Goal: Information Seeking & Learning: Learn about a topic

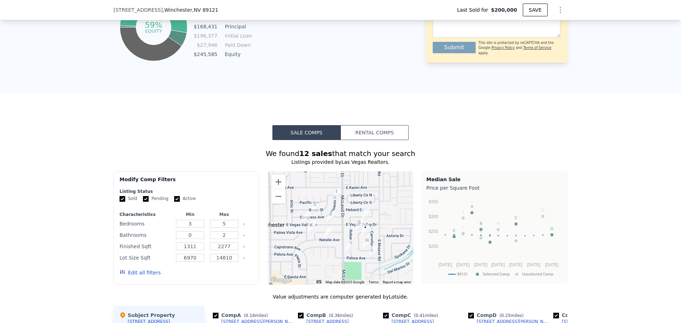
scroll to position [530, 0]
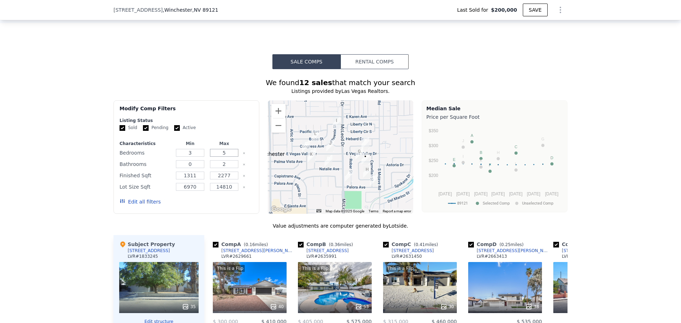
click at [227, 157] on input "5" at bounding box center [224, 153] width 28 height 8
click at [223, 168] on input "2" at bounding box center [224, 164] width 28 height 8
click at [196, 168] on input "0" at bounding box center [190, 164] width 28 height 8
type input "5"
type input "0"
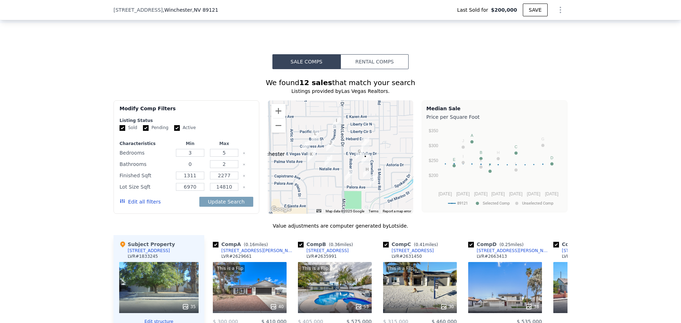
type input "$ 533,000"
type input "$ 288,061"
type input "3"
click at [223, 168] on input "2" at bounding box center [224, 164] width 28 height 8
type input "3"
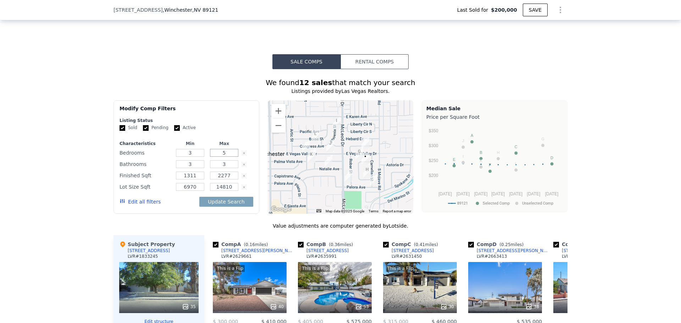
click at [226, 157] on input "5" at bounding box center [224, 153] width 28 height 8
click at [230, 157] on input "5" at bounding box center [224, 153] width 28 height 8
type input "3"
click at [210, 206] on button "Update Search" at bounding box center [226, 202] width 54 height 10
click at [144, 142] on form "Listing Status Sold Pending Active Characteristics Min Max Bedrooms 3 3 Bathroo…" at bounding box center [187, 165] width 134 height 94
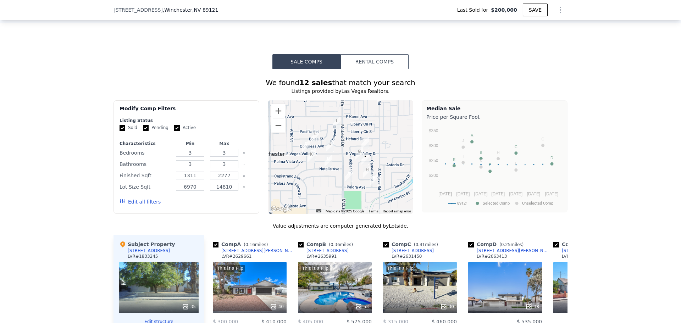
click at [144, 131] on input "Pending" at bounding box center [146, 128] width 6 height 6
checkbox input "false"
click at [174, 131] on input "Active" at bounding box center [177, 128] width 6 height 6
checkbox input "false"
click at [214, 205] on button "Update Search" at bounding box center [226, 202] width 54 height 10
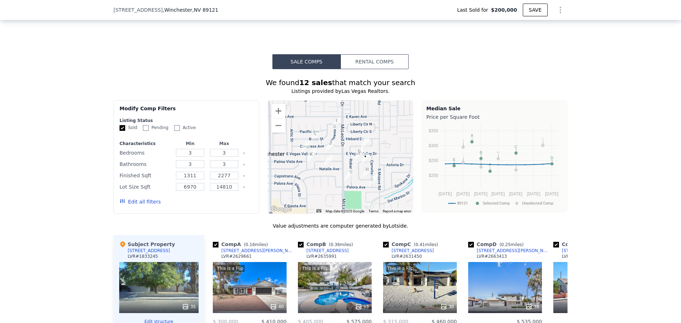
click at [136, 205] on button "Edit all filters" at bounding box center [140, 201] width 41 height 7
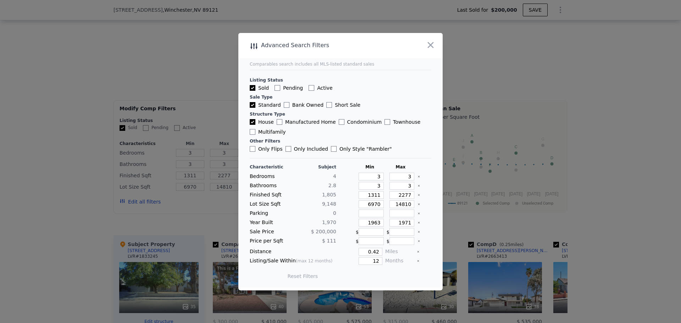
click at [254, 149] on input "Only Flips" at bounding box center [253, 149] width 6 height 6
checkbox input "true"
click at [384, 281] on div "Update Search" at bounding box center [380, 276] width 54 height 20
click at [384, 275] on button "Update Search" at bounding box center [380, 276] width 54 height 10
click at [369, 178] on input "3" at bounding box center [371, 177] width 25 height 8
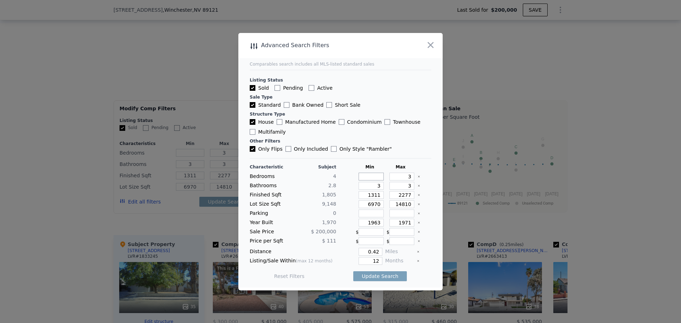
type input "4"
drag, startPoint x: 396, startPoint y: 178, endPoint x: 418, endPoint y: 175, distance: 22.2
click at [418, 175] on div "Bedrooms 4 4 3" at bounding box center [341, 177] width 182 height 8
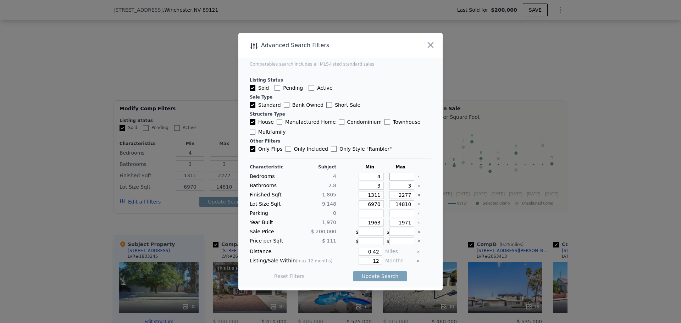
type input "4"
click at [418, 186] on icon "Clear" at bounding box center [418, 185] width 1 height 1
click at [373, 186] on input "number" at bounding box center [371, 186] width 25 height 8
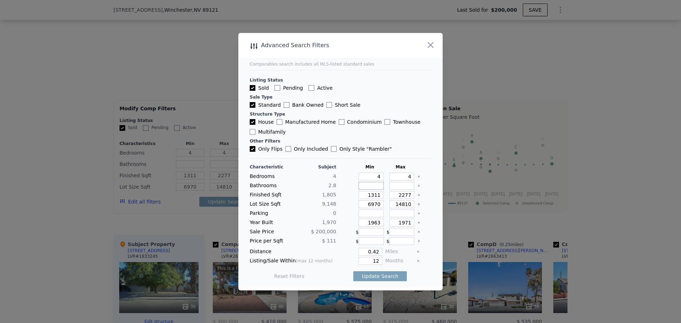
type input "3"
click at [393, 186] on input "number" at bounding box center [402, 186] width 25 height 8
type input "3"
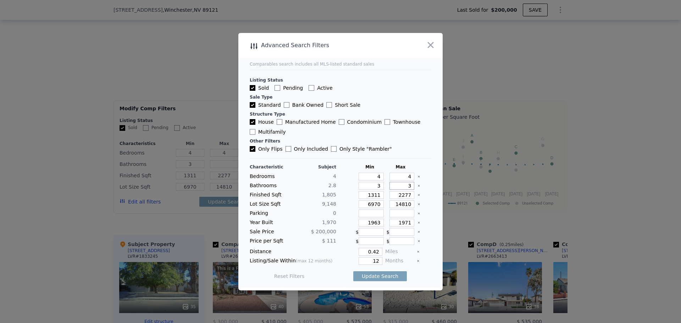
type input "3"
click at [375, 194] on input "1311" at bounding box center [371, 195] width 25 height 8
click at [395, 196] on input "2277" at bounding box center [402, 195] width 25 height 8
click at [373, 205] on input "6970" at bounding box center [371, 204] width 25 height 8
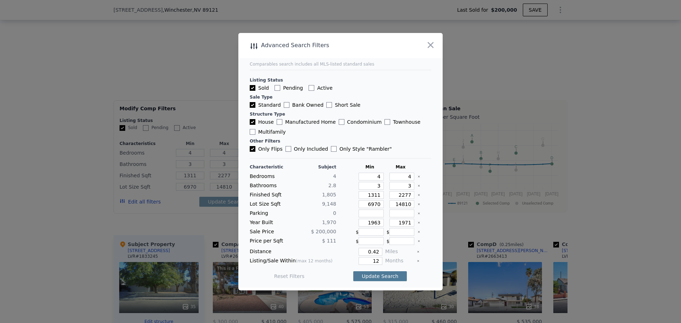
click at [372, 275] on button "Update Search" at bounding box center [380, 276] width 54 height 10
click at [370, 276] on span "0 matching comps" at bounding box center [378, 276] width 46 height 7
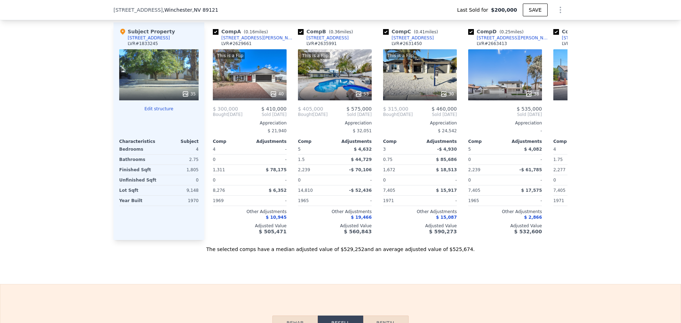
scroll to position [707, 0]
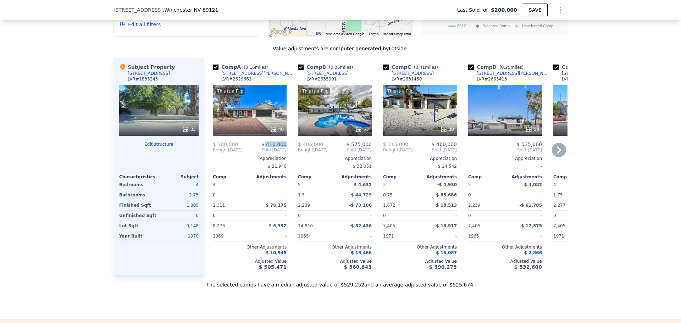
drag, startPoint x: 265, startPoint y: 149, endPoint x: 284, endPoint y: 147, distance: 19.0
click at [284, 147] on span "$ 410,000" at bounding box center [273, 145] width 25 height 6
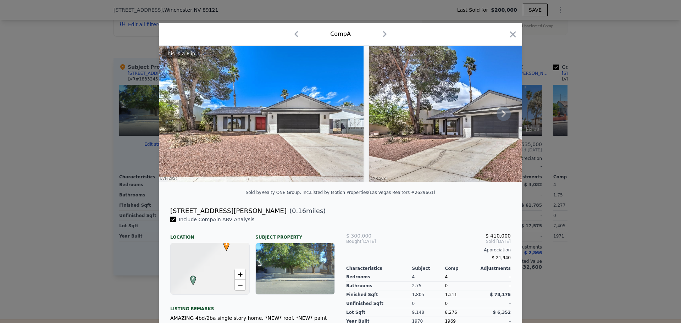
checkbox input "true"
type input "3"
type input "5"
type input "0"
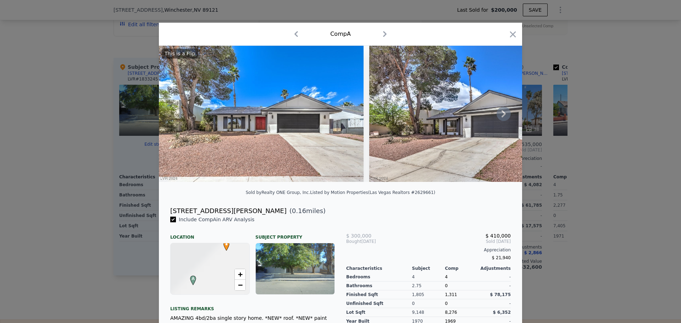
type input "2"
click at [502, 115] on icon at bounding box center [504, 113] width 4 height 7
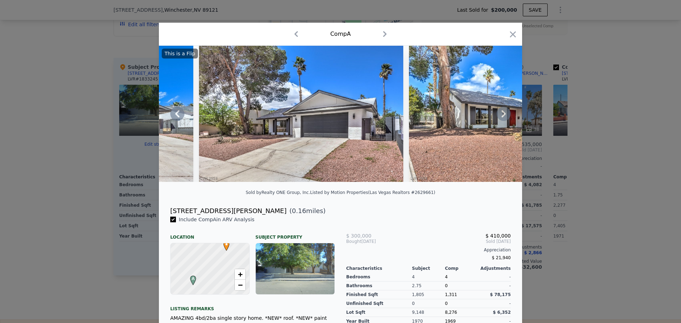
click at [502, 115] on icon at bounding box center [504, 113] width 4 height 7
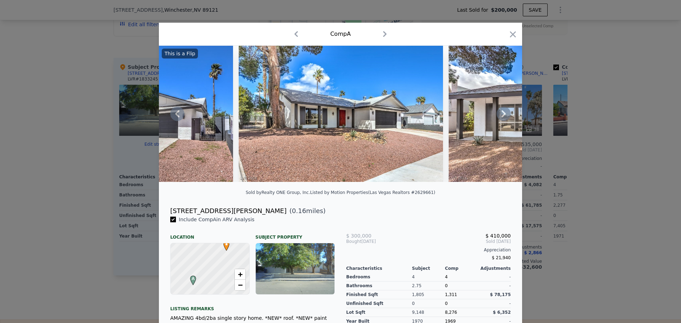
click at [502, 115] on icon at bounding box center [504, 113] width 4 height 7
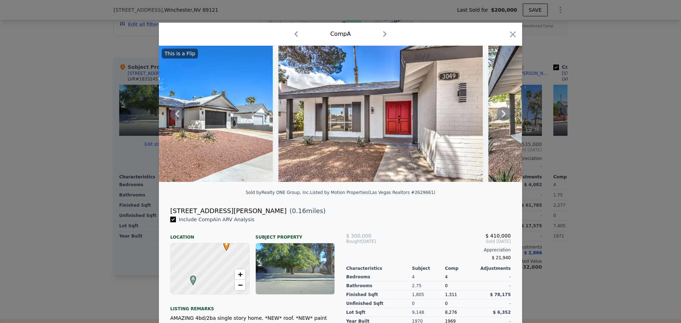
click at [502, 115] on icon at bounding box center [504, 113] width 4 height 7
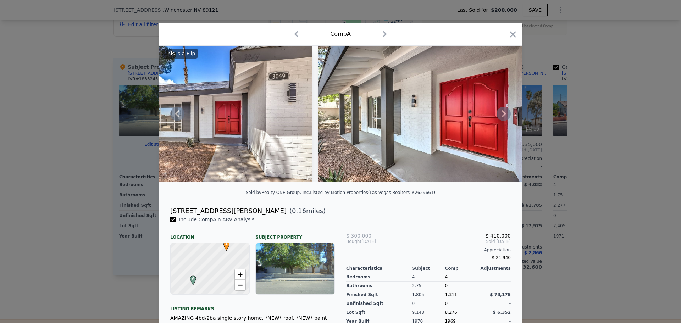
click at [502, 115] on icon at bounding box center [504, 113] width 4 height 7
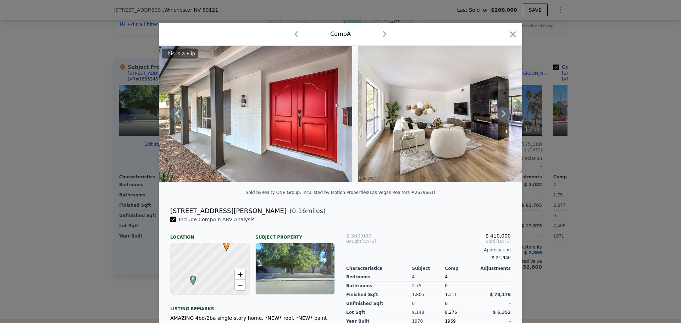
click at [502, 115] on icon at bounding box center [504, 113] width 4 height 7
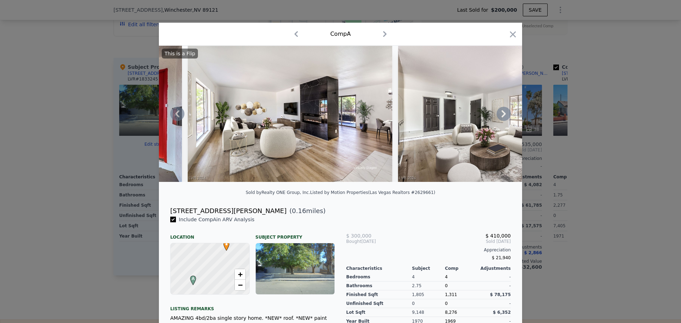
click at [500, 121] on icon at bounding box center [504, 114] width 14 height 14
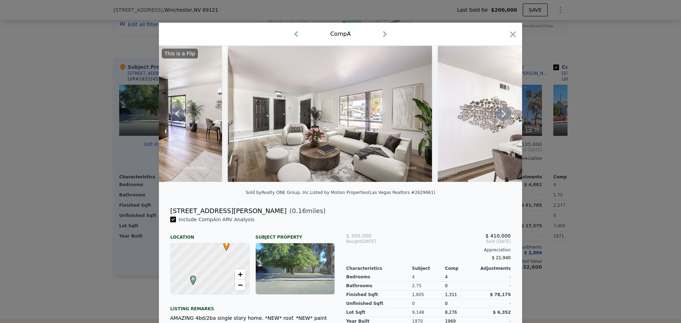
click at [500, 117] on icon at bounding box center [504, 114] width 14 height 14
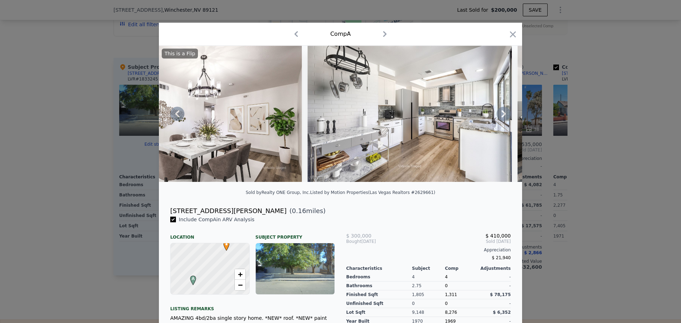
click at [500, 117] on icon at bounding box center [504, 114] width 14 height 14
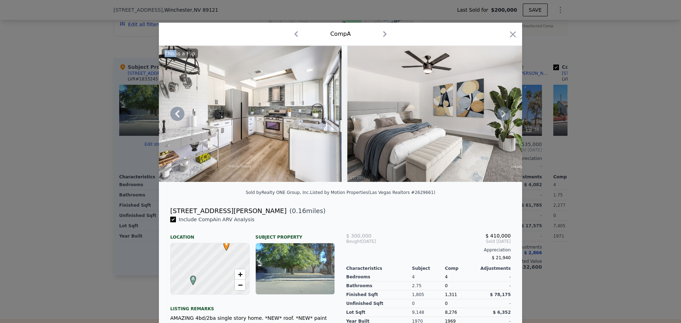
click at [500, 117] on icon at bounding box center [504, 114] width 14 height 14
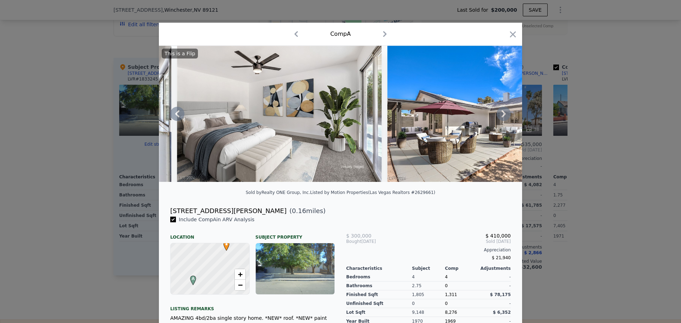
click at [500, 117] on icon at bounding box center [504, 114] width 14 height 14
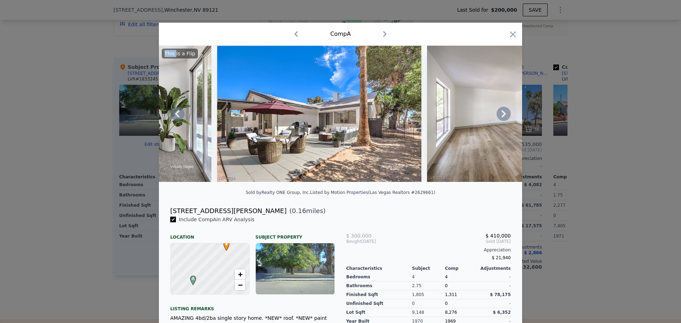
click at [500, 117] on icon at bounding box center [504, 114] width 14 height 14
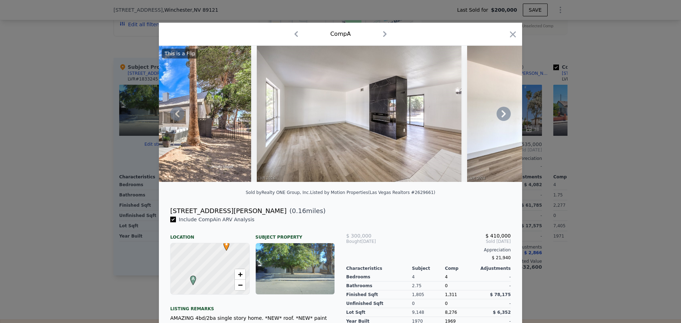
click at [500, 117] on icon at bounding box center [504, 114] width 14 height 14
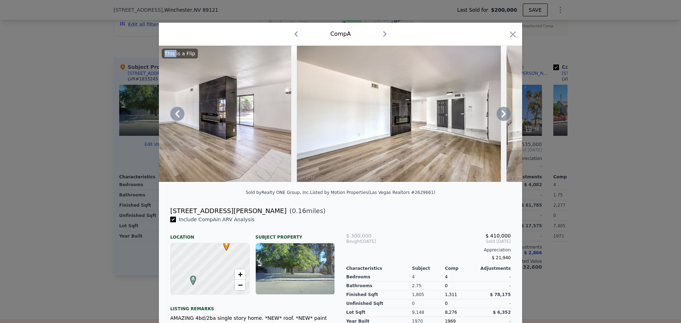
click at [500, 117] on icon at bounding box center [504, 114] width 14 height 14
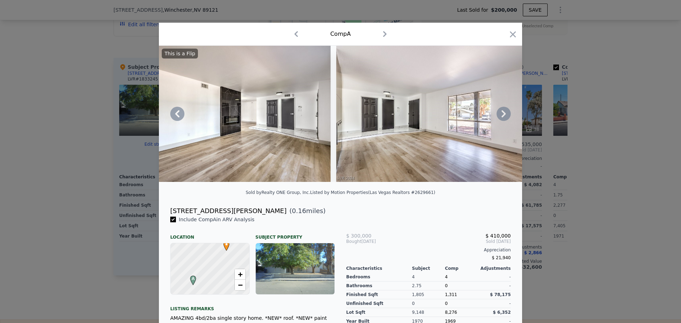
click at [500, 117] on icon at bounding box center [504, 114] width 14 height 14
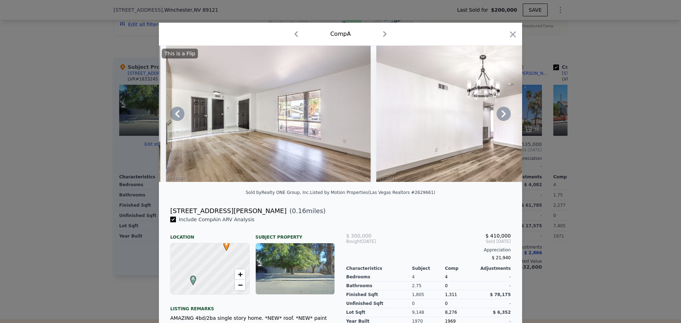
click at [500, 117] on icon at bounding box center [504, 114] width 14 height 14
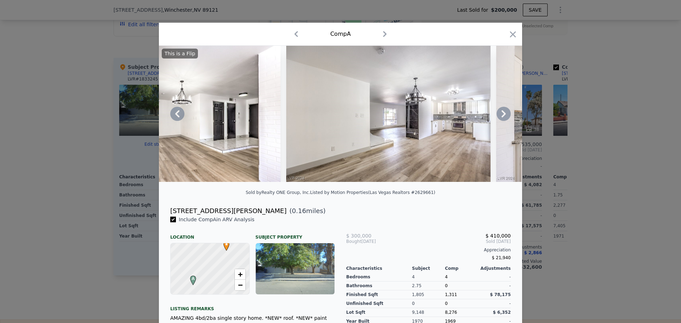
click at [500, 117] on icon at bounding box center [504, 114] width 14 height 14
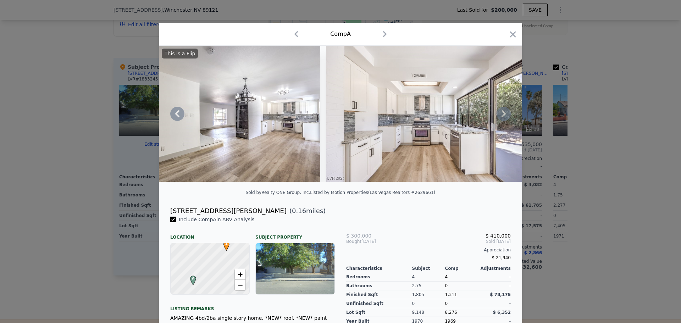
click at [500, 117] on icon at bounding box center [504, 114] width 14 height 14
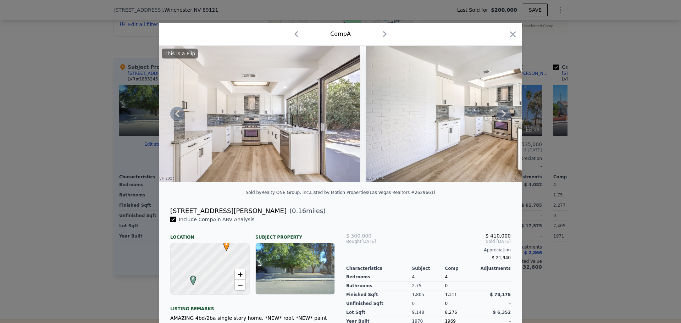
click at [500, 117] on icon at bounding box center [504, 114] width 14 height 14
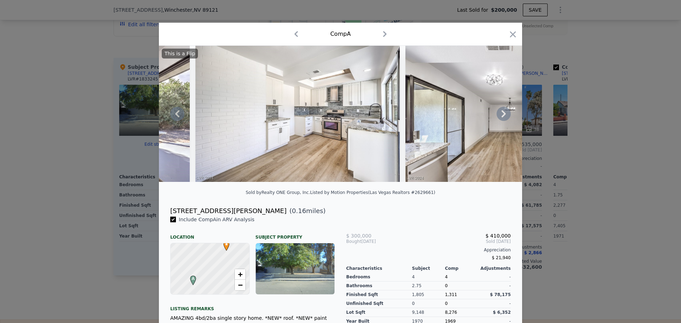
click at [500, 117] on icon at bounding box center [504, 114] width 14 height 14
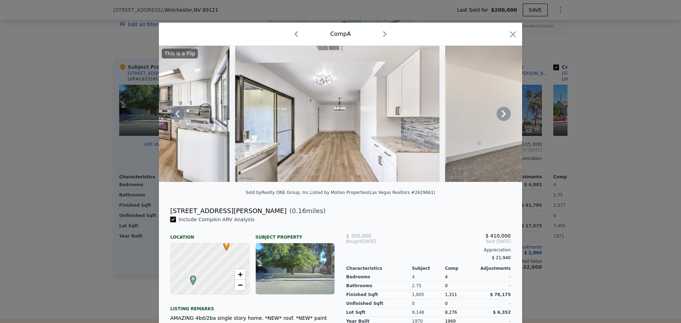
click at [500, 117] on icon at bounding box center [504, 114] width 14 height 14
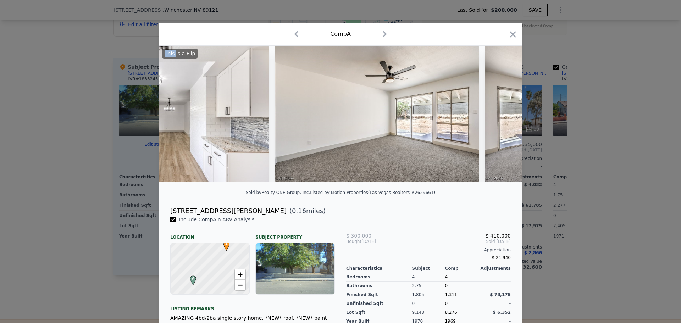
scroll to position [0, 4257]
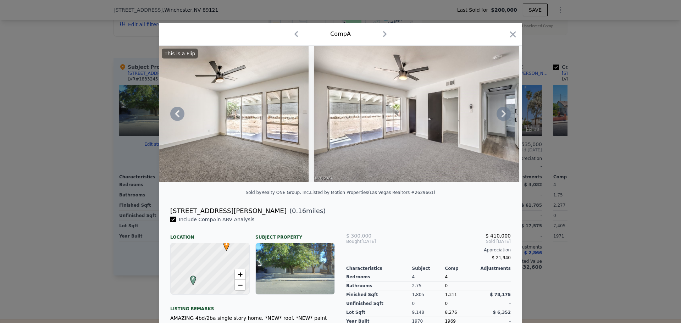
click at [500, 117] on icon at bounding box center [504, 114] width 14 height 14
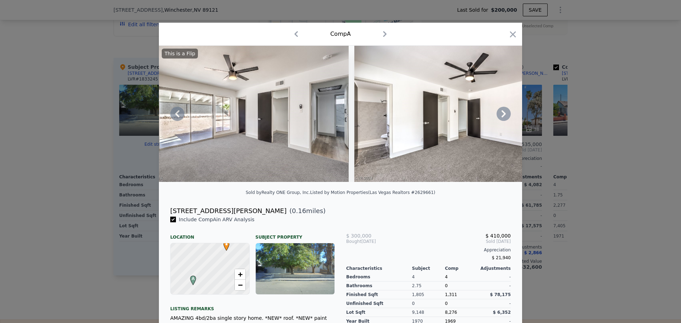
click at [500, 117] on icon at bounding box center [504, 114] width 14 height 14
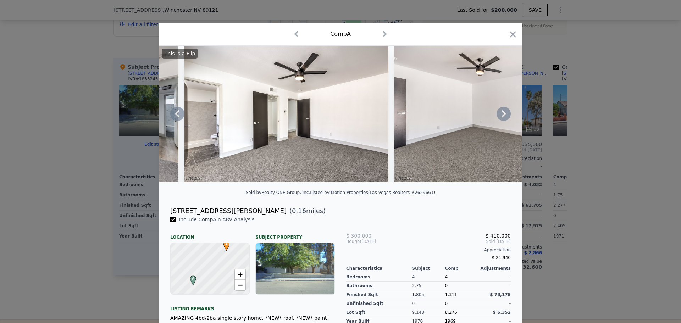
click at [500, 117] on icon at bounding box center [504, 114] width 14 height 14
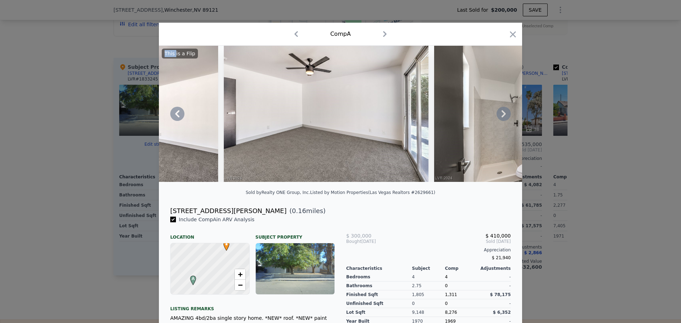
click at [500, 117] on icon at bounding box center [504, 114] width 14 height 14
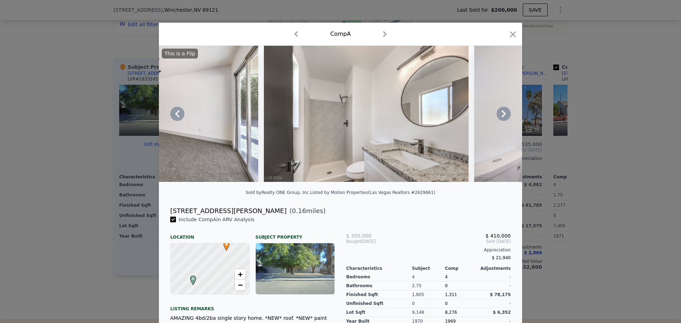
click at [500, 117] on icon at bounding box center [504, 114] width 14 height 14
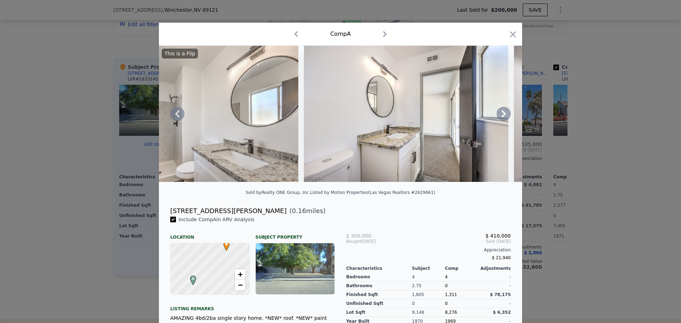
click at [500, 117] on icon at bounding box center [504, 114] width 14 height 14
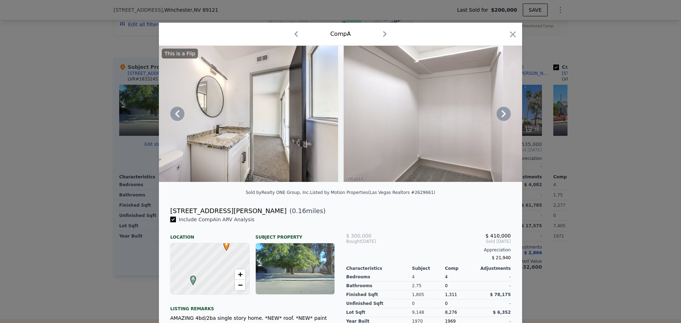
click at [500, 117] on icon at bounding box center [504, 114] width 14 height 14
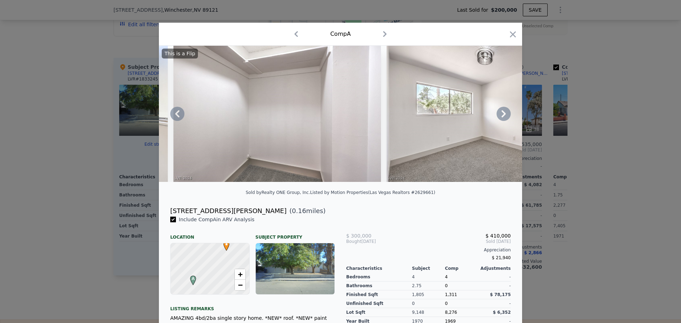
click at [500, 117] on icon at bounding box center [504, 114] width 14 height 14
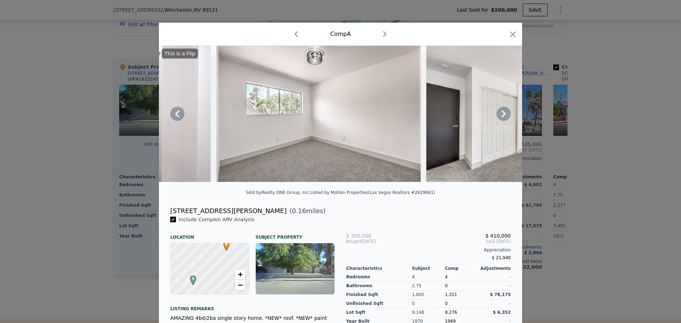
click at [500, 117] on icon at bounding box center [504, 114] width 14 height 14
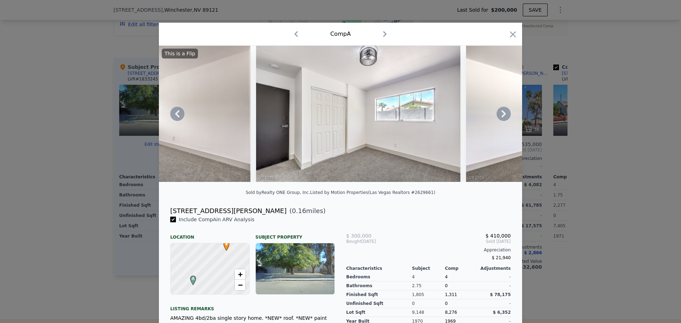
click at [500, 117] on div "This is a Flip" at bounding box center [340, 114] width 363 height 136
click at [500, 117] on icon at bounding box center [504, 114] width 14 height 14
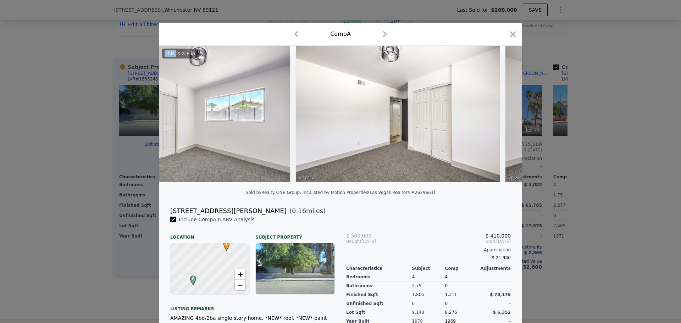
scroll to position [0, 6130]
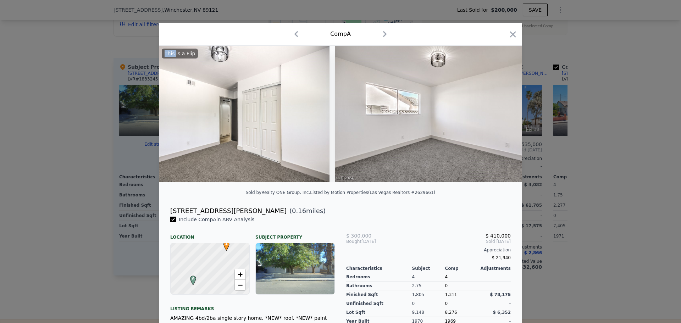
click at [500, 117] on div "This is a Flip" at bounding box center [340, 114] width 363 height 136
click at [500, 117] on icon at bounding box center [504, 114] width 14 height 14
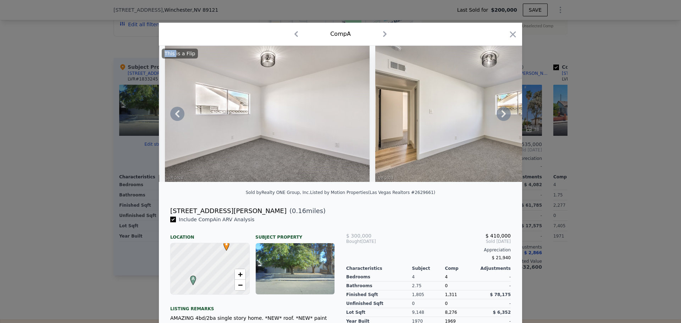
click at [500, 117] on icon at bounding box center [504, 114] width 14 height 14
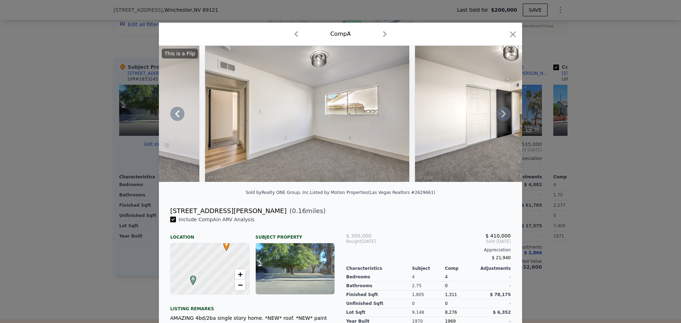
click at [500, 117] on icon at bounding box center [504, 114] width 14 height 14
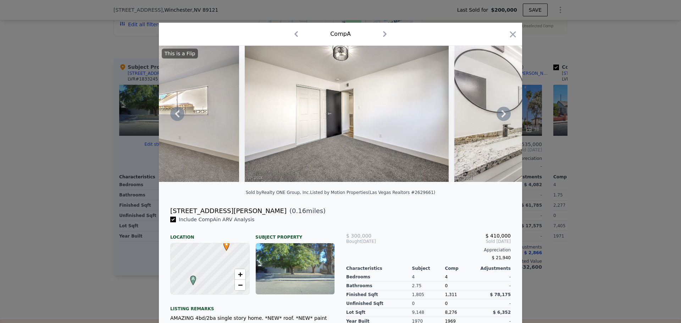
click at [500, 117] on icon at bounding box center [504, 114] width 14 height 14
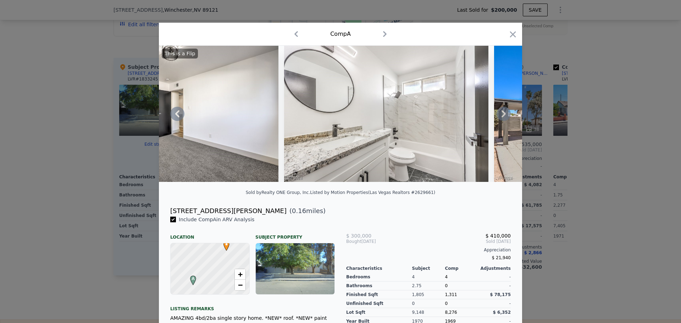
click at [500, 117] on icon at bounding box center [504, 114] width 14 height 14
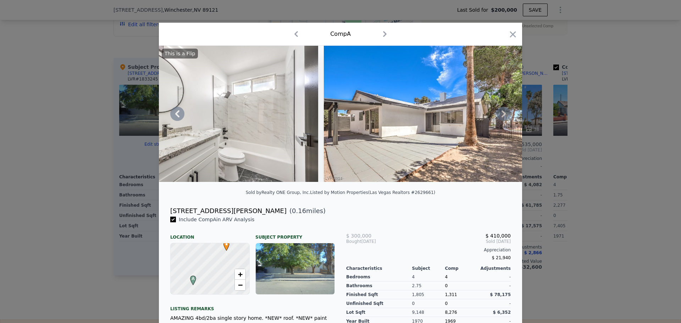
click at [499, 117] on icon at bounding box center [504, 114] width 14 height 14
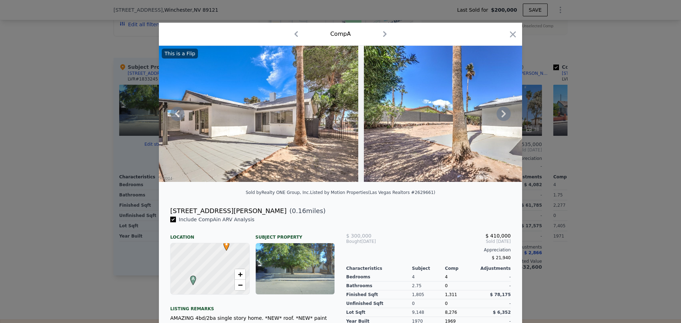
click at [498, 118] on icon at bounding box center [504, 114] width 14 height 14
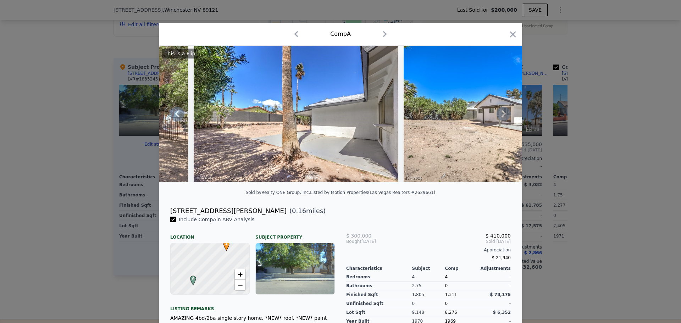
click at [497, 118] on icon at bounding box center [504, 114] width 14 height 14
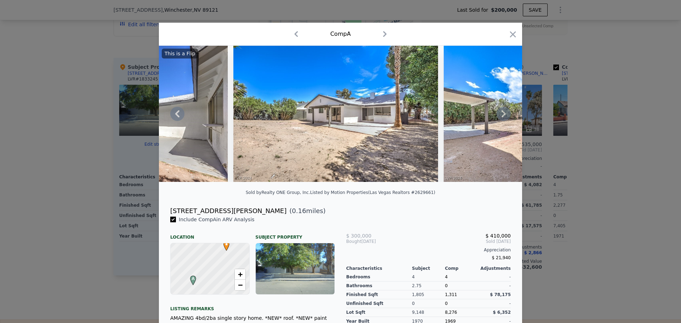
click at [497, 118] on icon at bounding box center [504, 114] width 14 height 14
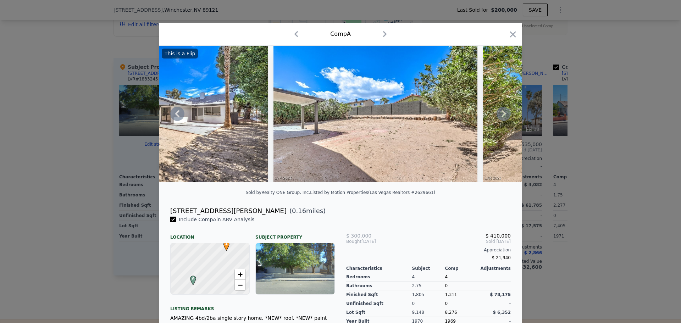
click at [492, 118] on img at bounding box center [585, 114] width 204 height 136
click at [497, 117] on icon at bounding box center [504, 114] width 14 height 14
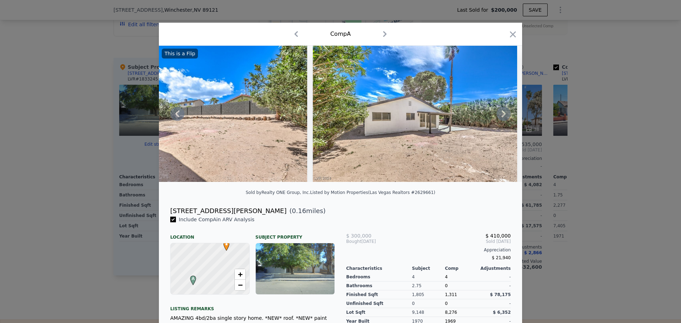
click at [504, 118] on icon at bounding box center [504, 114] width 14 height 14
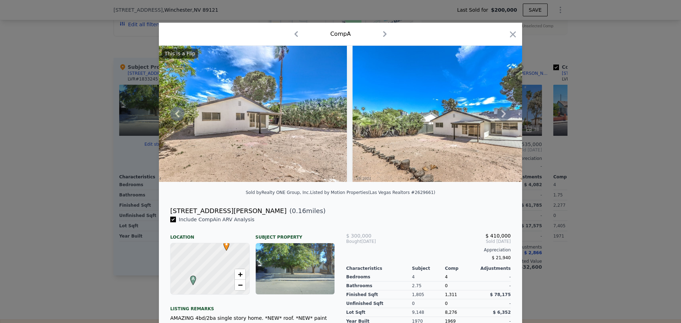
click at [504, 118] on icon at bounding box center [504, 114] width 14 height 14
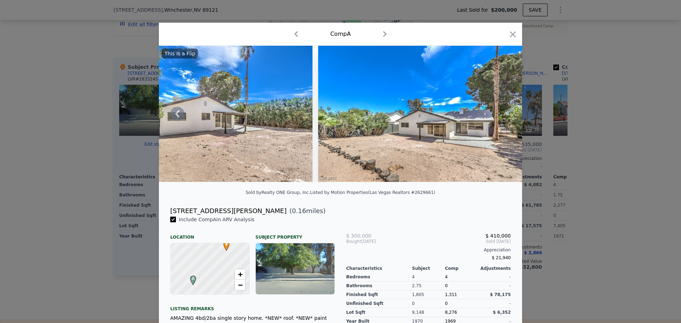
click at [504, 118] on img at bounding box center [420, 114] width 204 height 136
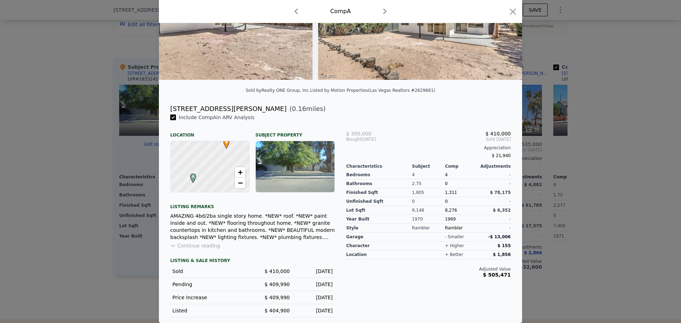
scroll to position [0, 0]
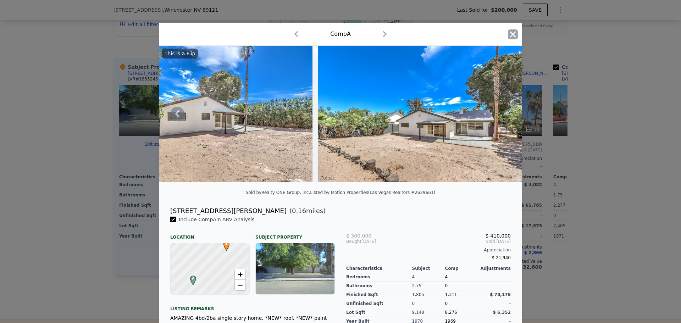
click at [510, 35] on icon "button" at bounding box center [513, 34] width 10 height 10
